Goal: Information Seeking & Learning: Learn about a topic

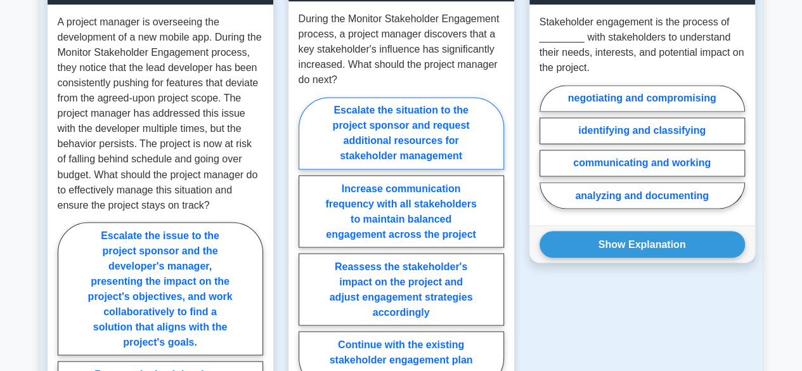
scroll to position [1032, 0]
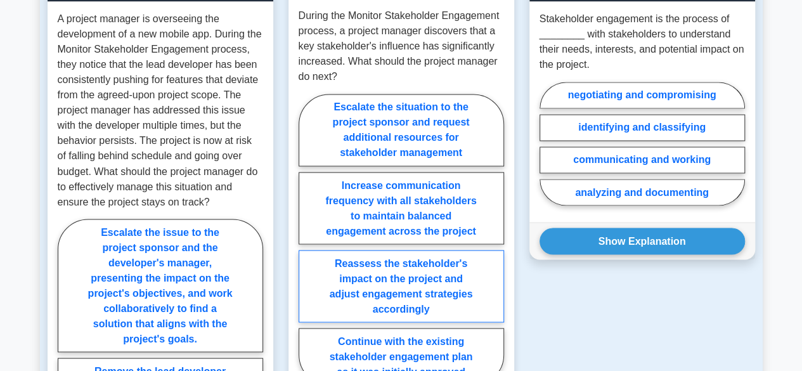
click at [428, 261] on label "Reassess the stakeholder's impact on the project and adjust engagement strategi…" at bounding box center [401, 286] width 205 height 72
click at [307, 247] on input "Reassess the stakeholder's impact on the project and adjust engagement strategi…" at bounding box center [303, 243] width 8 height 8
radio input "true"
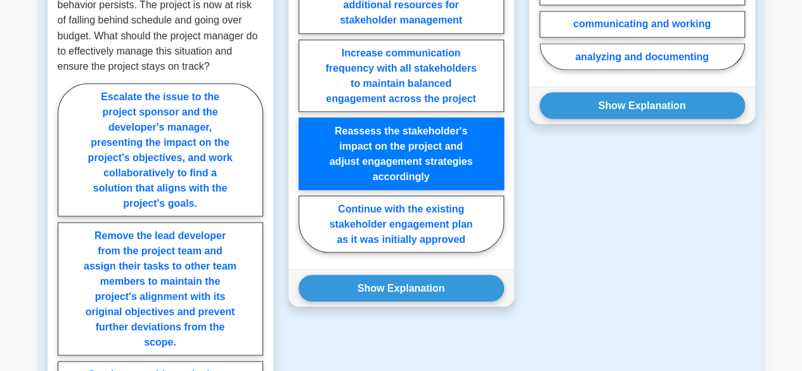
scroll to position [1169, 0]
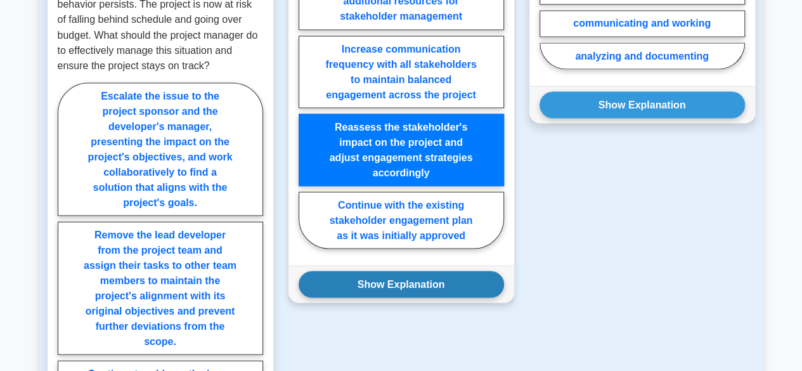
click at [444, 271] on button "Show Explanation" at bounding box center [401, 284] width 205 height 27
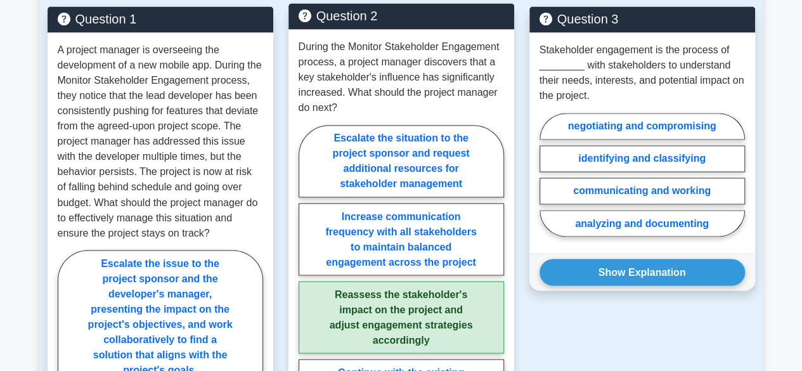
scroll to position [1004, 0]
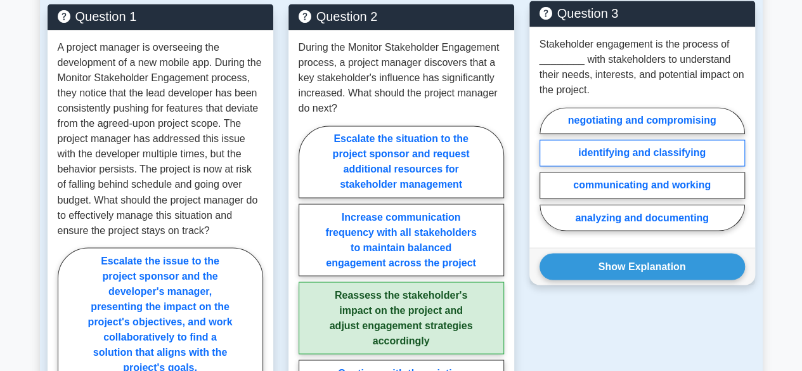
click at [677, 139] on label "identifying and classifying" at bounding box center [641, 152] width 205 height 27
click at [548, 169] on input "identifying and classifying" at bounding box center [543, 173] width 8 height 8
radio input "true"
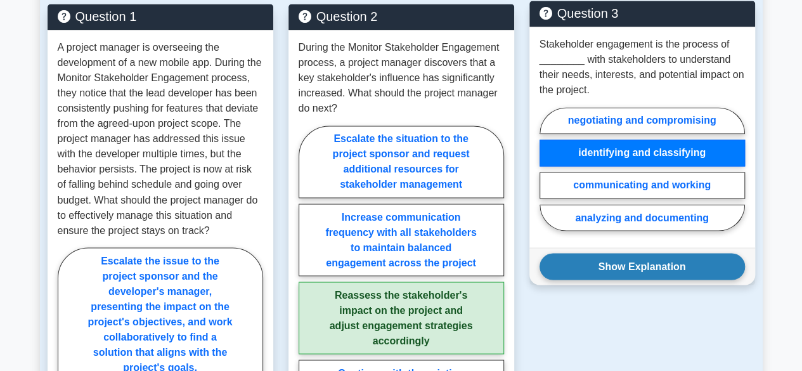
click at [634, 253] on button "Show Explanation" at bounding box center [641, 266] width 205 height 27
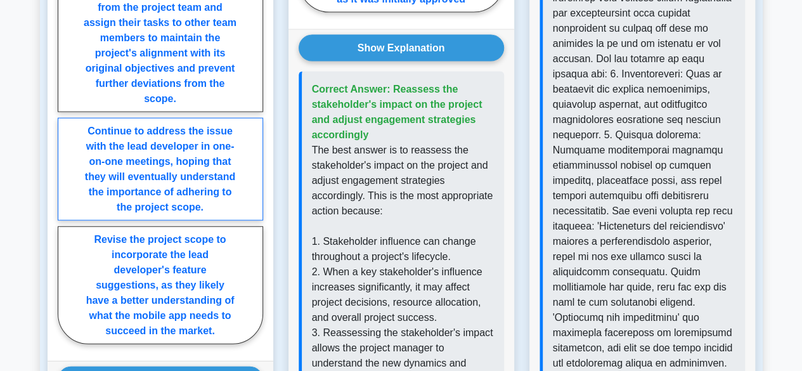
scroll to position [1408, 0]
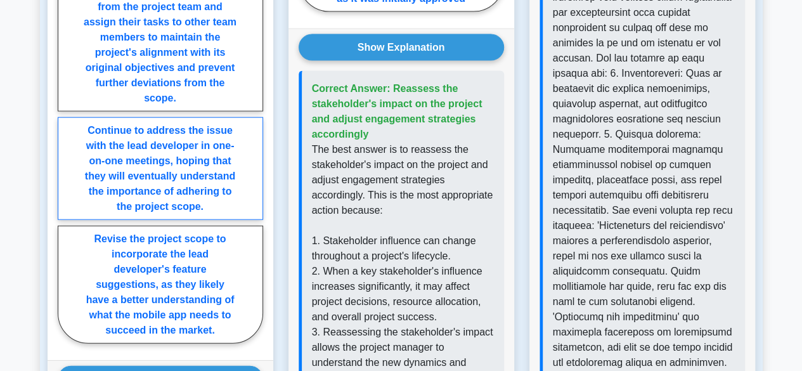
click at [196, 176] on label "Continue to address the issue with the lead developer in one-on-one meetings, h…" at bounding box center [160, 168] width 205 height 103
click at [66, 100] on input "Continue to address the issue with the lead developer in one-on-one meetings, h…" at bounding box center [62, 95] width 8 height 8
radio input "true"
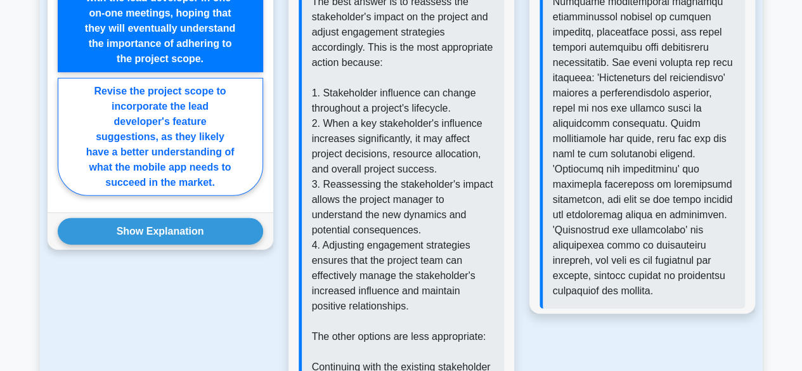
scroll to position [1560, 0]
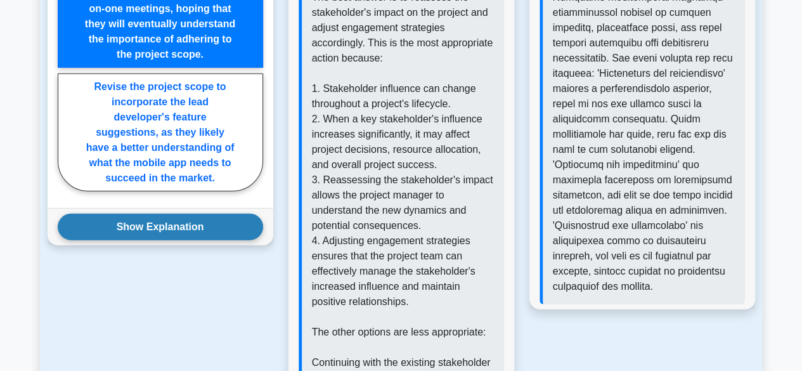
click at [191, 233] on button "Show Explanation" at bounding box center [160, 227] width 205 height 27
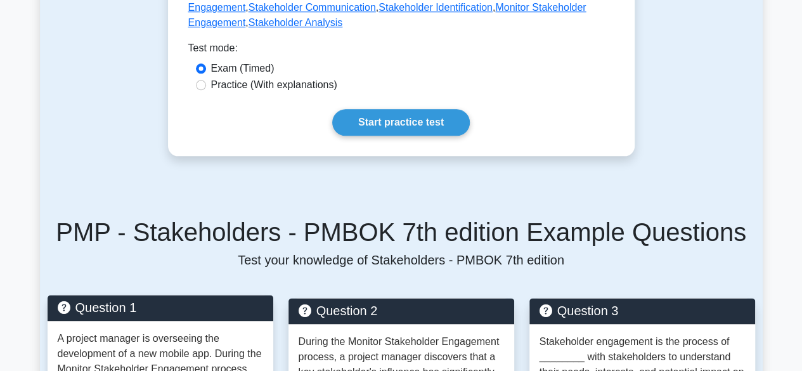
scroll to position [707, 0]
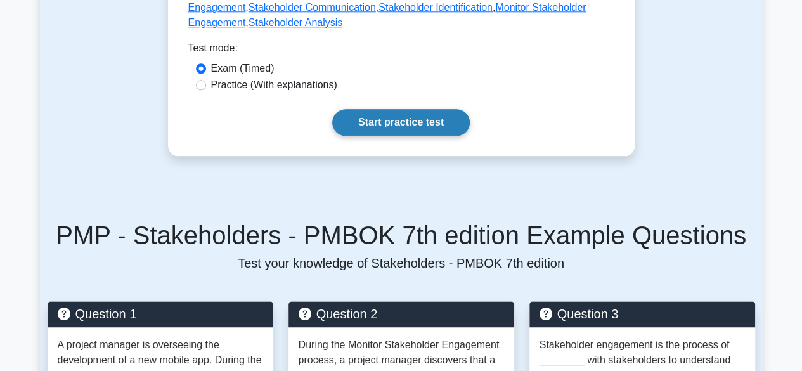
click at [396, 109] on link "Start practice test" at bounding box center [401, 122] width 138 height 27
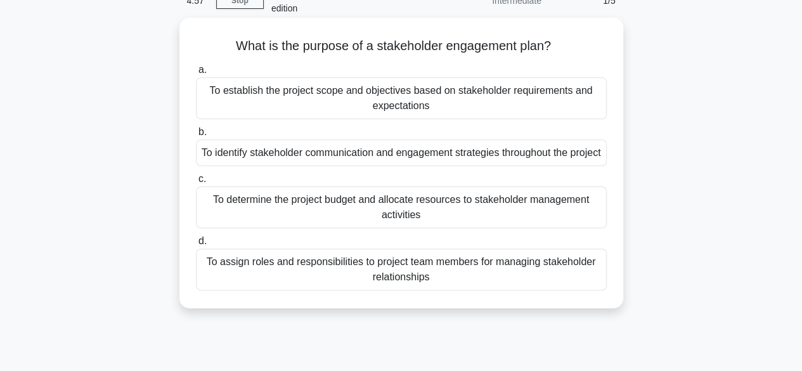
scroll to position [70, 0]
click at [397, 161] on div "To identify stakeholder communication and engagement strategies throughout the …" at bounding box center [401, 151] width 411 height 27
click at [196, 135] on input "b. To identify stakeholder communication and engagement strategies throughout t…" at bounding box center [196, 131] width 0 height 8
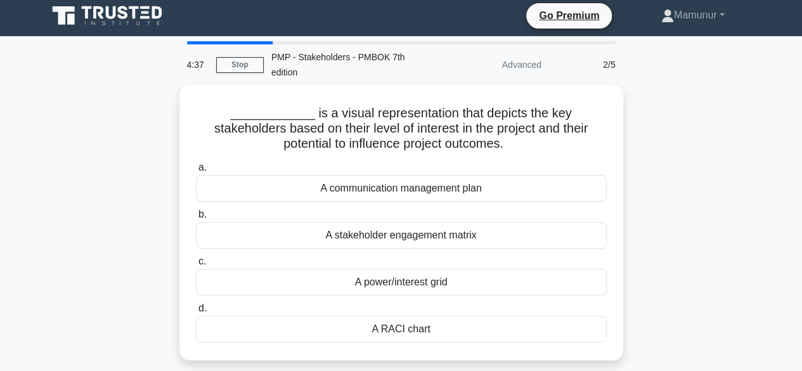
scroll to position [0, 0]
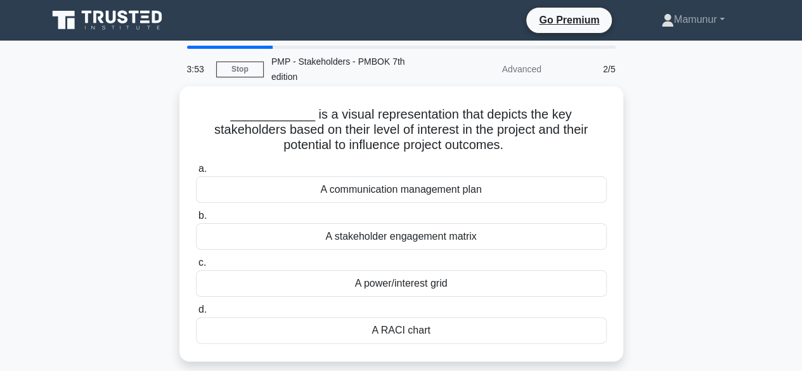
click at [376, 286] on div "A power/interest grid" at bounding box center [401, 283] width 411 height 27
click at [196, 267] on input "c. A power/interest grid" at bounding box center [196, 263] width 0 height 8
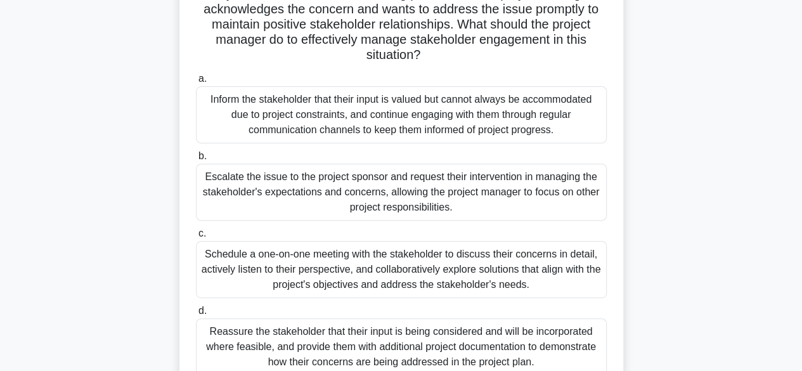
scroll to position [206, 0]
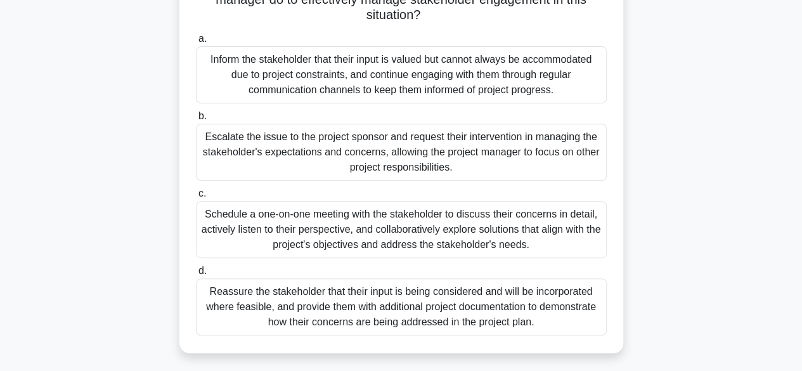
click at [394, 224] on div "Schedule a one-on-one meeting with the stakeholder to discuss their concerns in…" at bounding box center [401, 229] width 411 height 57
click at [196, 198] on input "c. Schedule a one-on-one meeting with the stakeholder to discuss their concerns…" at bounding box center [196, 194] width 0 height 8
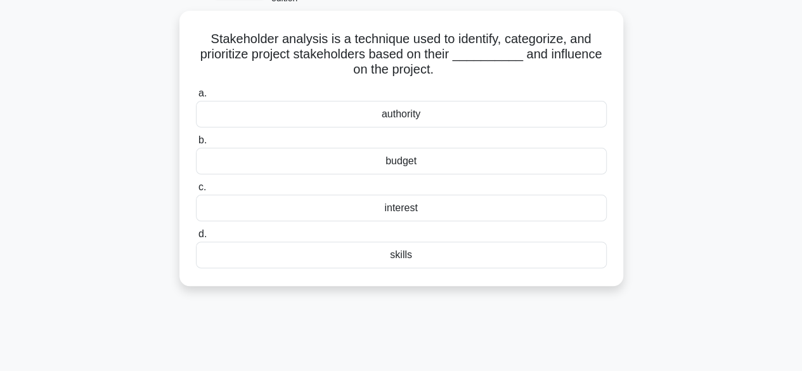
scroll to position [0, 0]
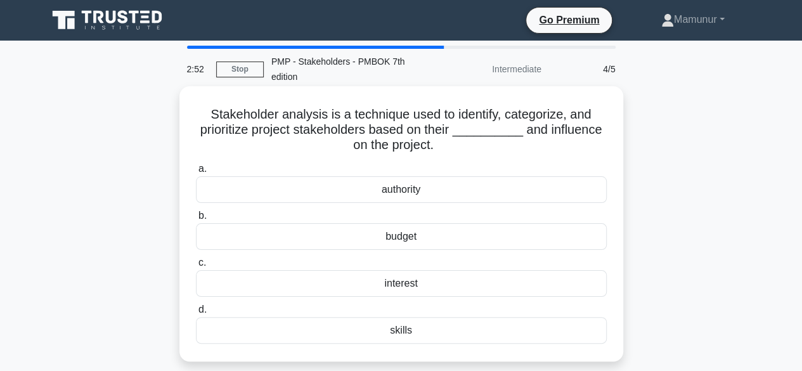
click at [415, 281] on div "interest" at bounding box center [401, 283] width 411 height 27
click at [196, 267] on input "c. interest" at bounding box center [196, 263] width 0 height 8
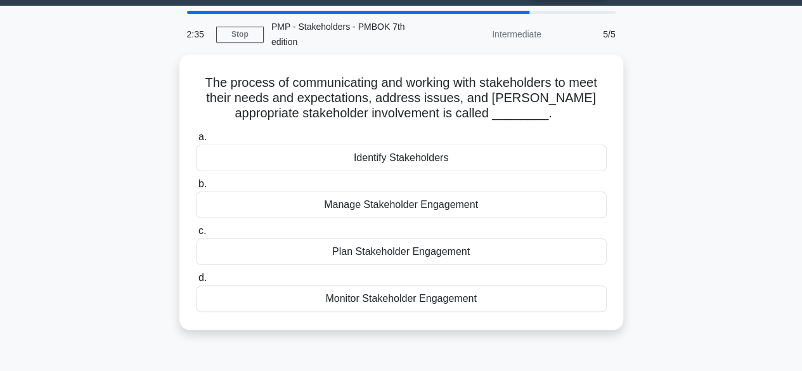
scroll to position [39, 0]
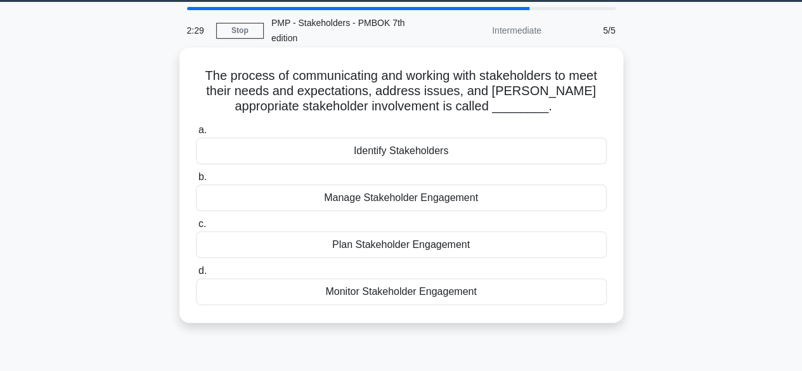
click at [420, 238] on div "Plan Stakeholder Engagement" at bounding box center [401, 244] width 411 height 27
click at [196, 228] on input "c. Plan Stakeholder Engagement" at bounding box center [196, 224] width 0 height 8
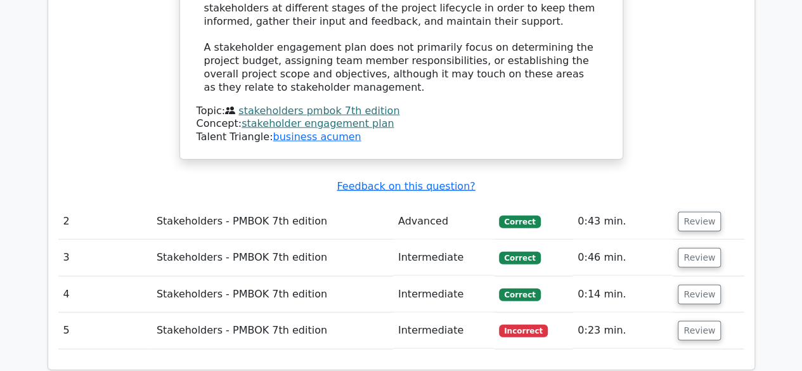
scroll to position [1439, 0]
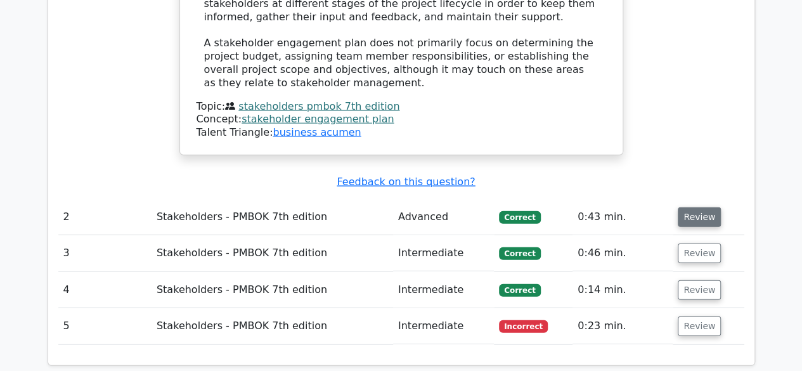
click at [691, 207] on button "Review" at bounding box center [699, 217] width 43 height 20
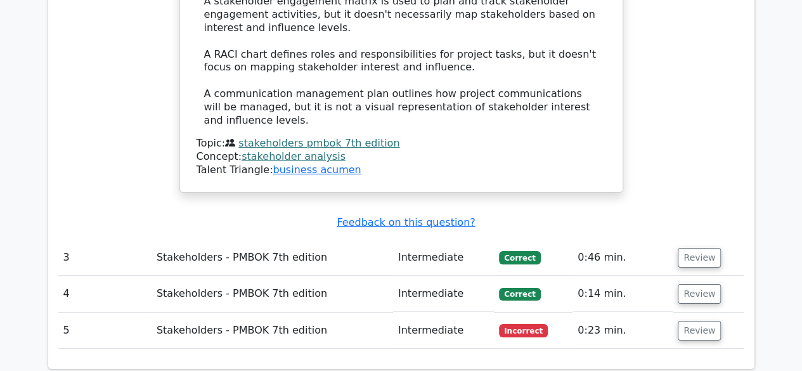
scroll to position [2021, 0]
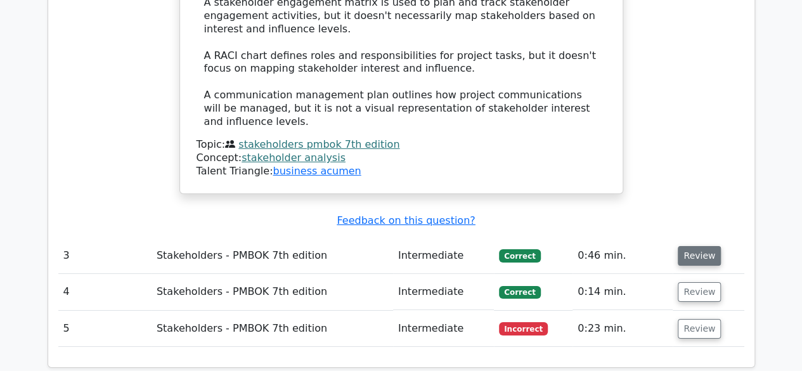
click at [683, 246] on button "Review" at bounding box center [699, 256] width 43 height 20
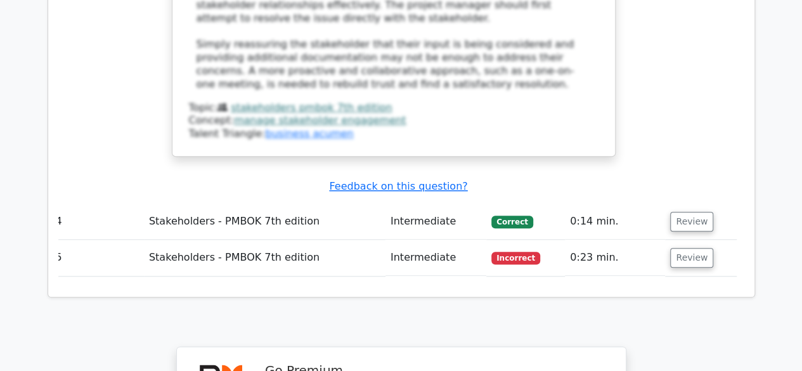
scroll to position [2988, 0]
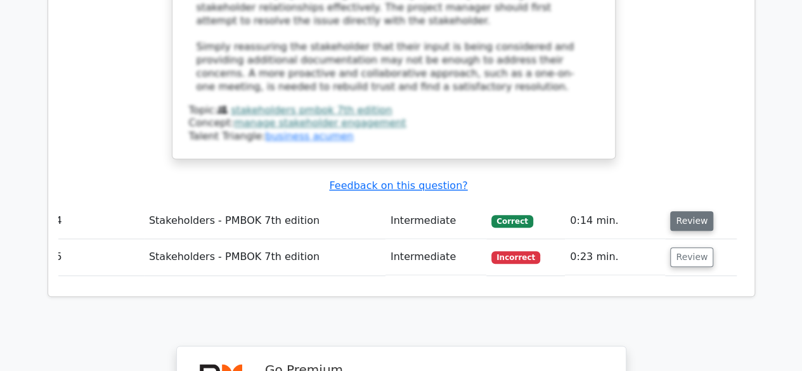
click at [687, 211] on button "Review" at bounding box center [691, 221] width 43 height 20
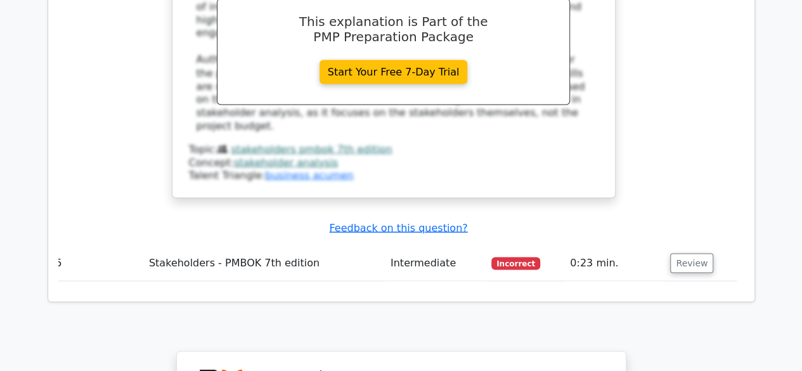
scroll to position [3544, 0]
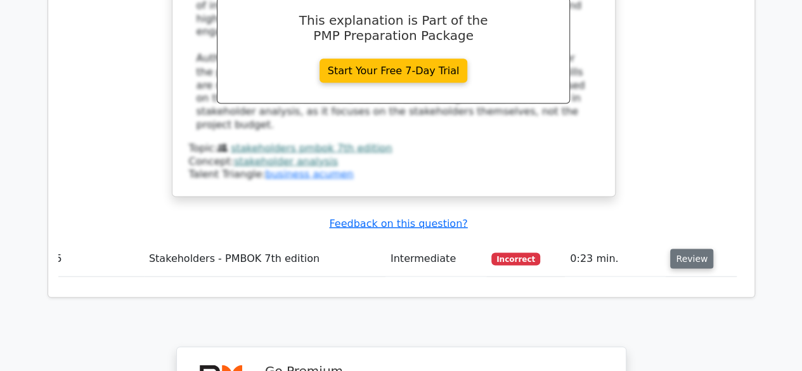
click at [687, 248] on button "Review" at bounding box center [691, 258] width 43 height 20
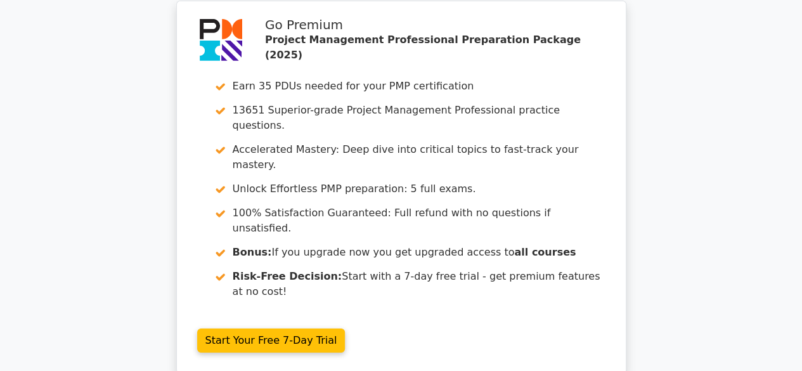
scroll to position [4607, 0]
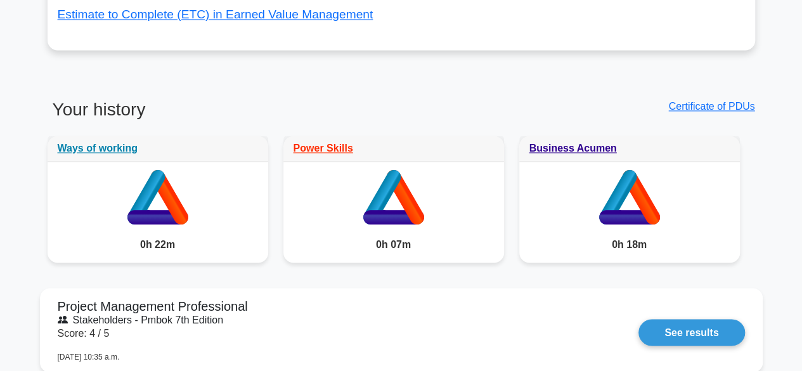
scroll to position [907, 0]
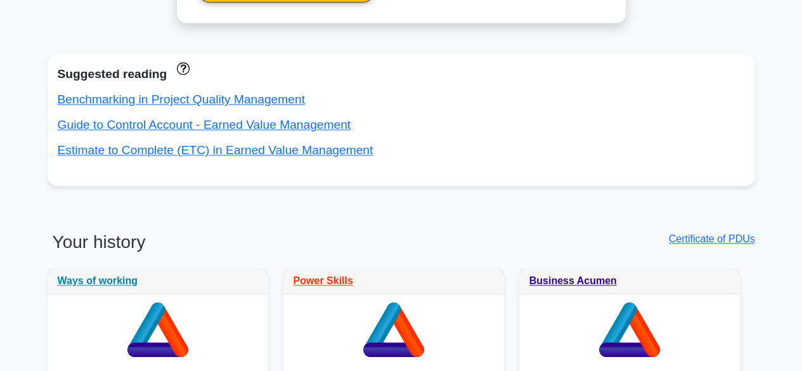
scroll to position [741, 0]
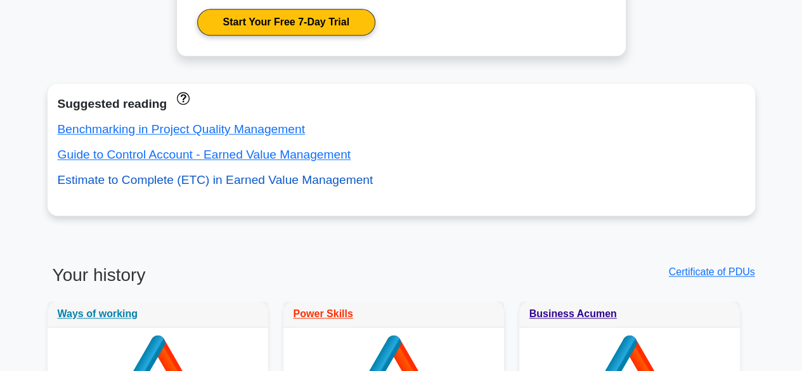
click at [171, 176] on link "Estimate to Complete (ETC) in Earned Value Management" at bounding box center [216, 179] width 316 height 13
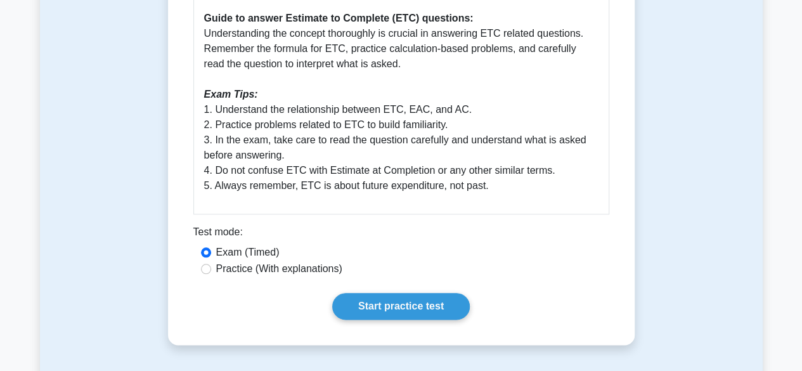
scroll to position [607, 0]
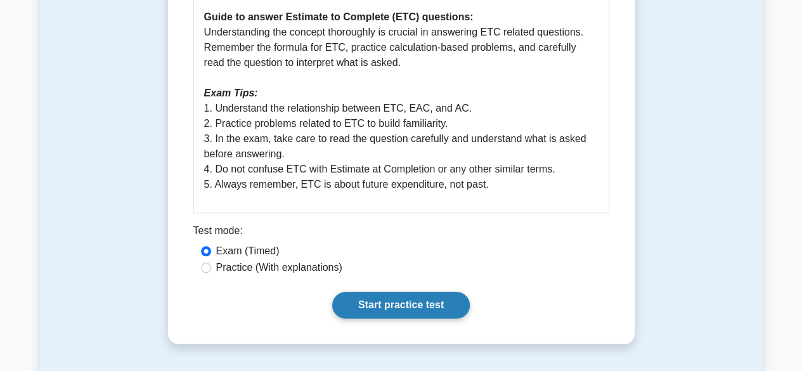
click at [386, 295] on link "Start practice test" at bounding box center [401, 305] width 138 height 27
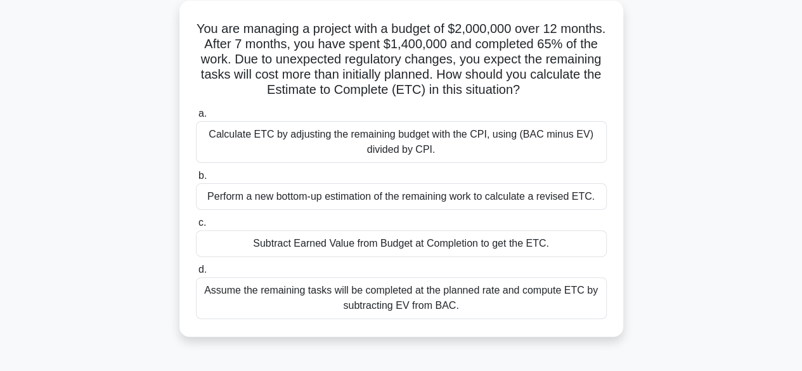
scroll to position [86, 0]
click at [412, 134] on div "Calculate ETC by adjusting the remaining budget with the CPI, using (BAC minus …" at bounding box center [401, 141] width 411 height 42
click at [196, 117] on input "a. Calculate ETC by adjusting the remaining budget with the CPI, using (BAC min…" at bounding box center [196, 113] width 0 height 8
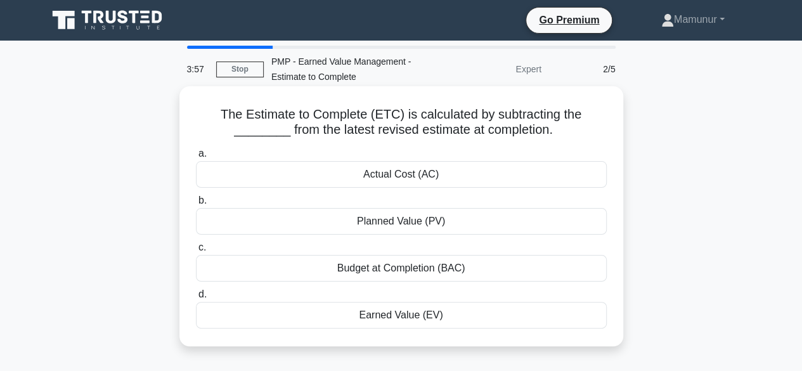
scroll to position [0, 0]
click at [437, 269] on div "Budget at Completion (BAC)" at bounding box center [401, 268] width 411 height 27
click at [196, 252] on input "c. Budget at Completion (BAC)" at bounding box center [196, 247] width 0 height 8
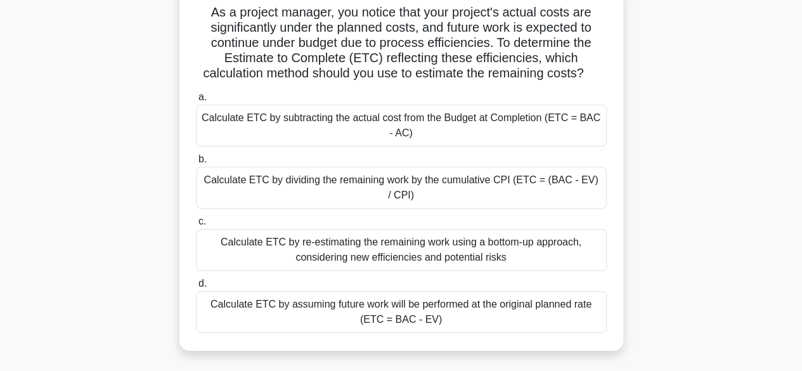
scroll to position [86, 0]
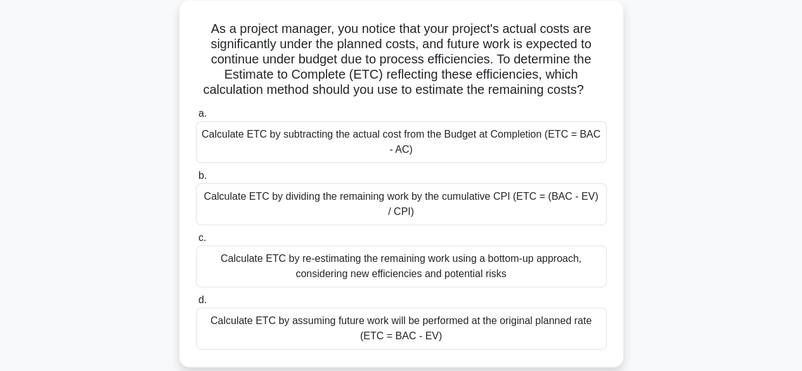
click at [373, 209] on div "Calculate ETC by dividing the remaining work by the cumulative CPI (ETC = (BAC …" at bounding box center [401, 204] width 411 height 42
click at [196, 180] on input "b. Calculate ETC by dividing the remaining work by the cumulative CPI (ETC = (B…" at bounding box center [196, 176] width 0 height 8
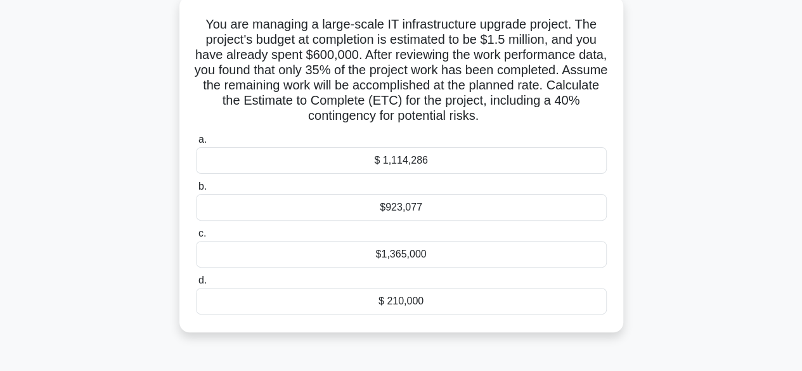
scroll to position [91, 0]
click at [397, 260] on div "$1,365,000" at bounding box center [401, 253] width 411 height 27
click at [196, 237] on input "c. $1,365,000" at bounding box center [196, 233] width 0 height 8
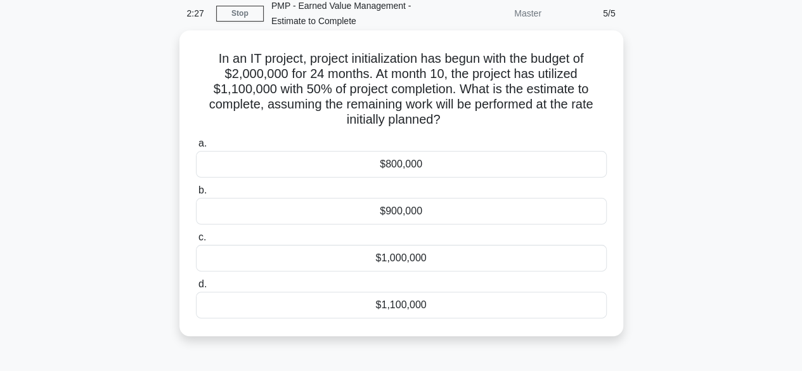
scroll to position [56, 0]
click at [404, 169] on div "$800,000" at bounding box center [401, 163] width 411 height 27
click at [196, 147] on input "a. $800,000" at bounding box center [196, 143] width 0 height 8
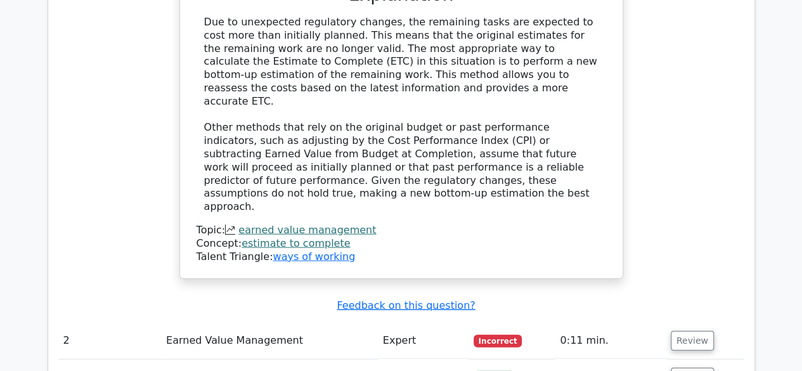
scroll to position [1437, 0]
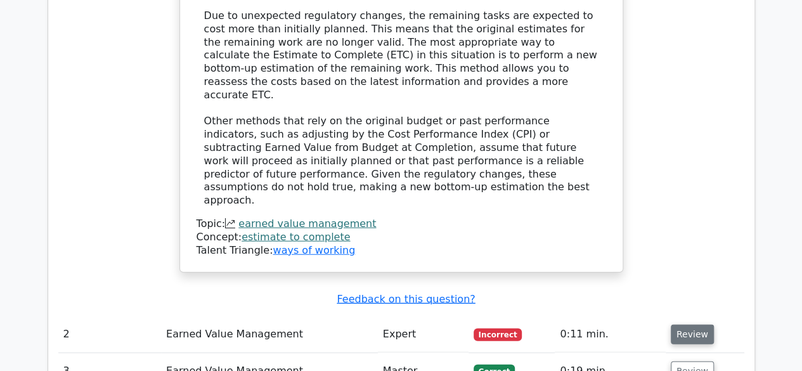
click at [683, 325] on button "Review" at bounding box center [692, 335] width 43 height 20
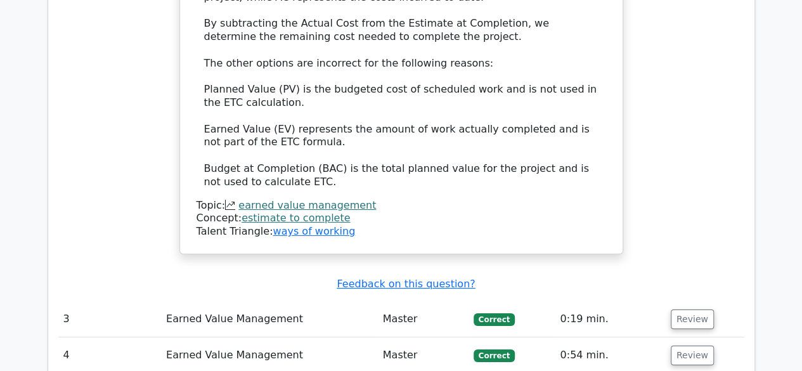
scroll to position [2277, 0]
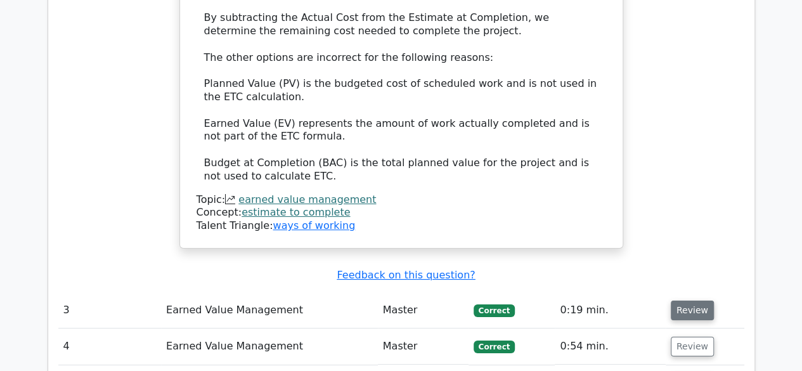
click at [671, 300] on button "Review" at bounding box center [692, 310] width 43 height 20
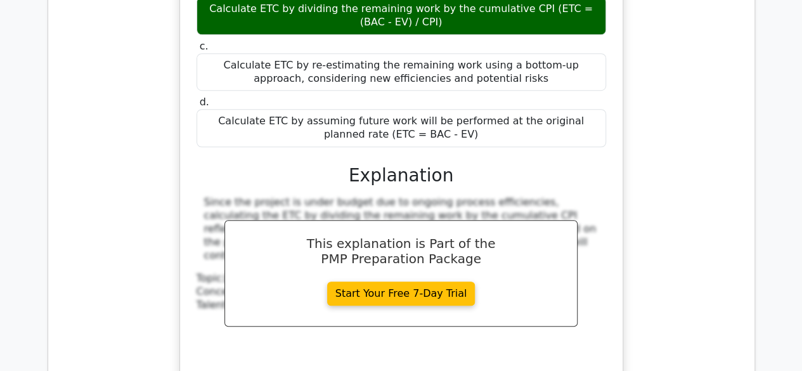
scroll to position [2780, 0]
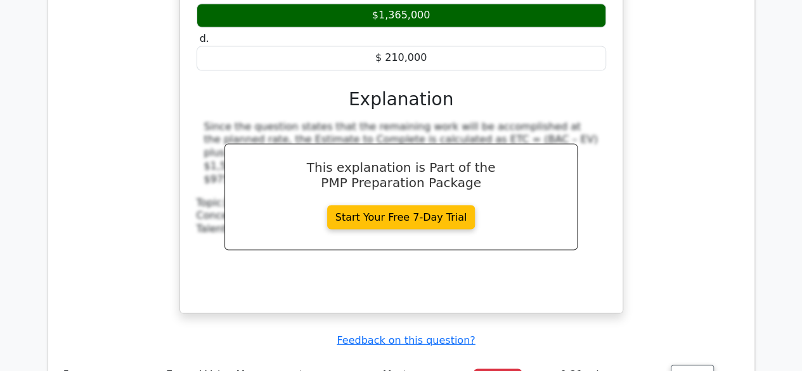
scroll to position [3515, 0]
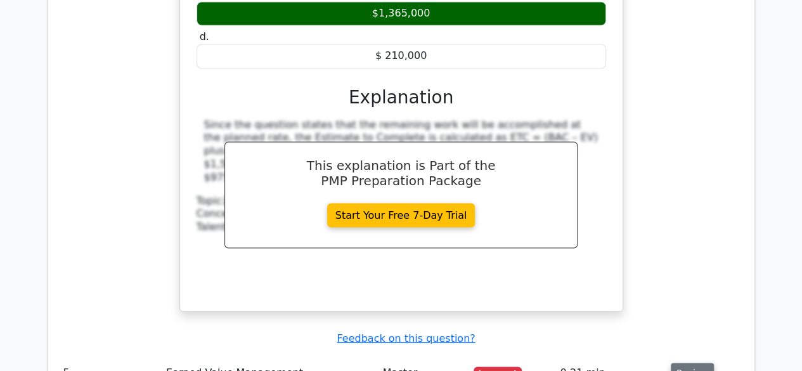
click at [685, 363] on button "Review" at bounding box center [692, 373] width 43 height 20
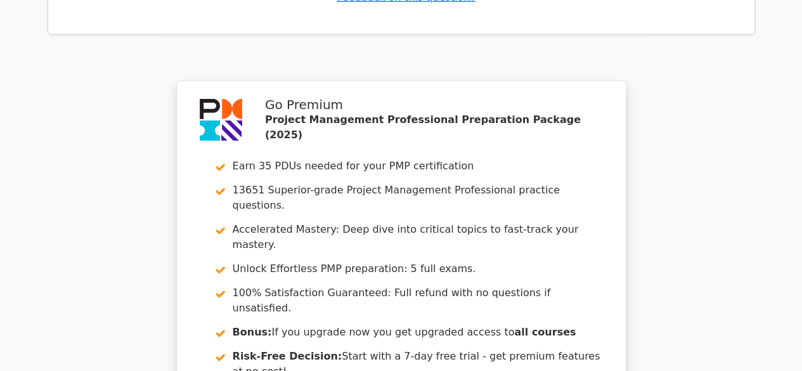
scroll to position [4505, 0]
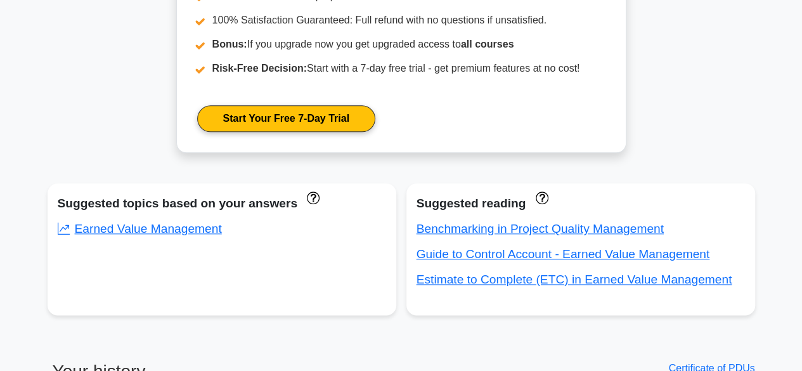
scroll to position [652, 0]
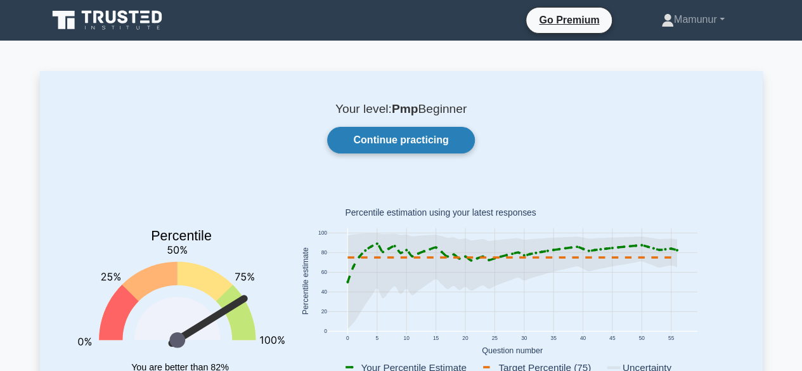
click at [428, 135] on link "Continue practicing" at bounding box center [400, 140] width 147 height 27
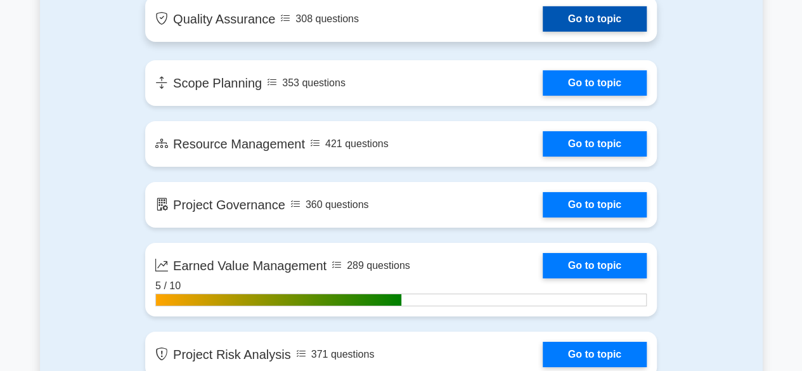
scroll to position [2086, 0]
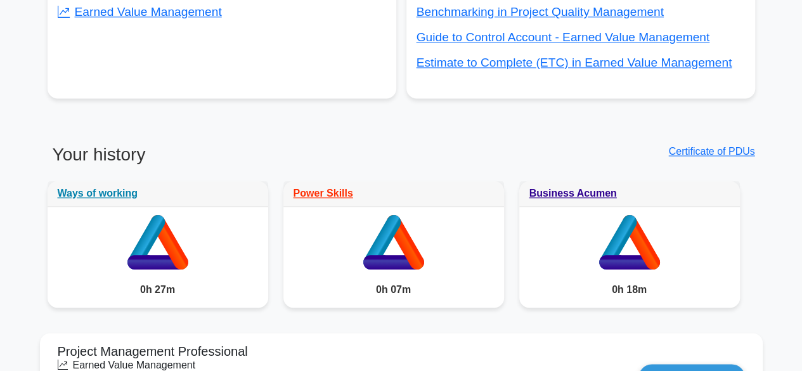
scroll to position [862, 0]
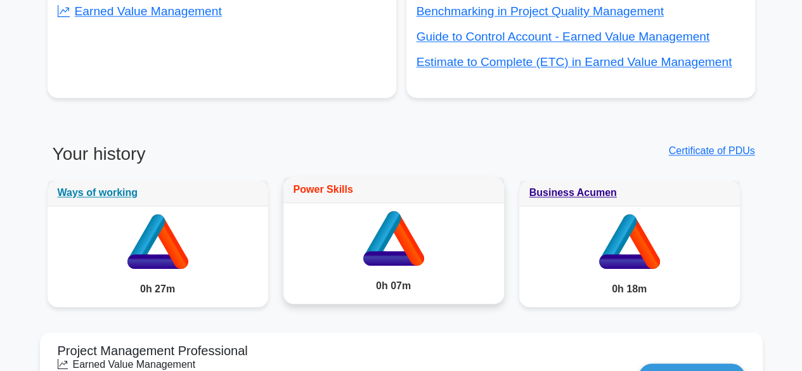
click at [336, 187] on link "Power Skills" at bounding box center [323, 189] width 60 height 11
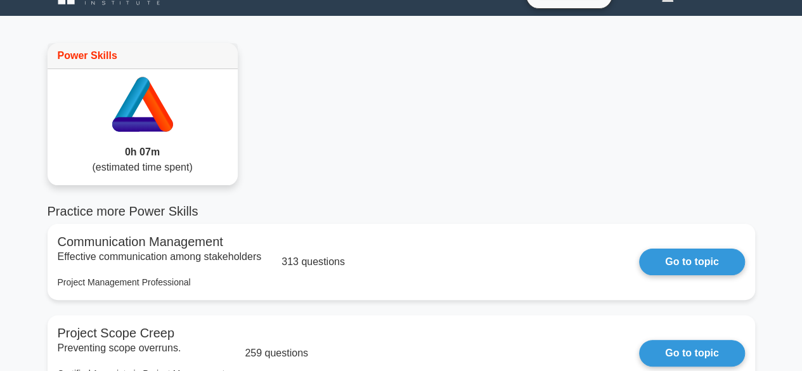
scroll to position [23, 0]
